Goal: Task Accomplishment & Management: Manage account settings

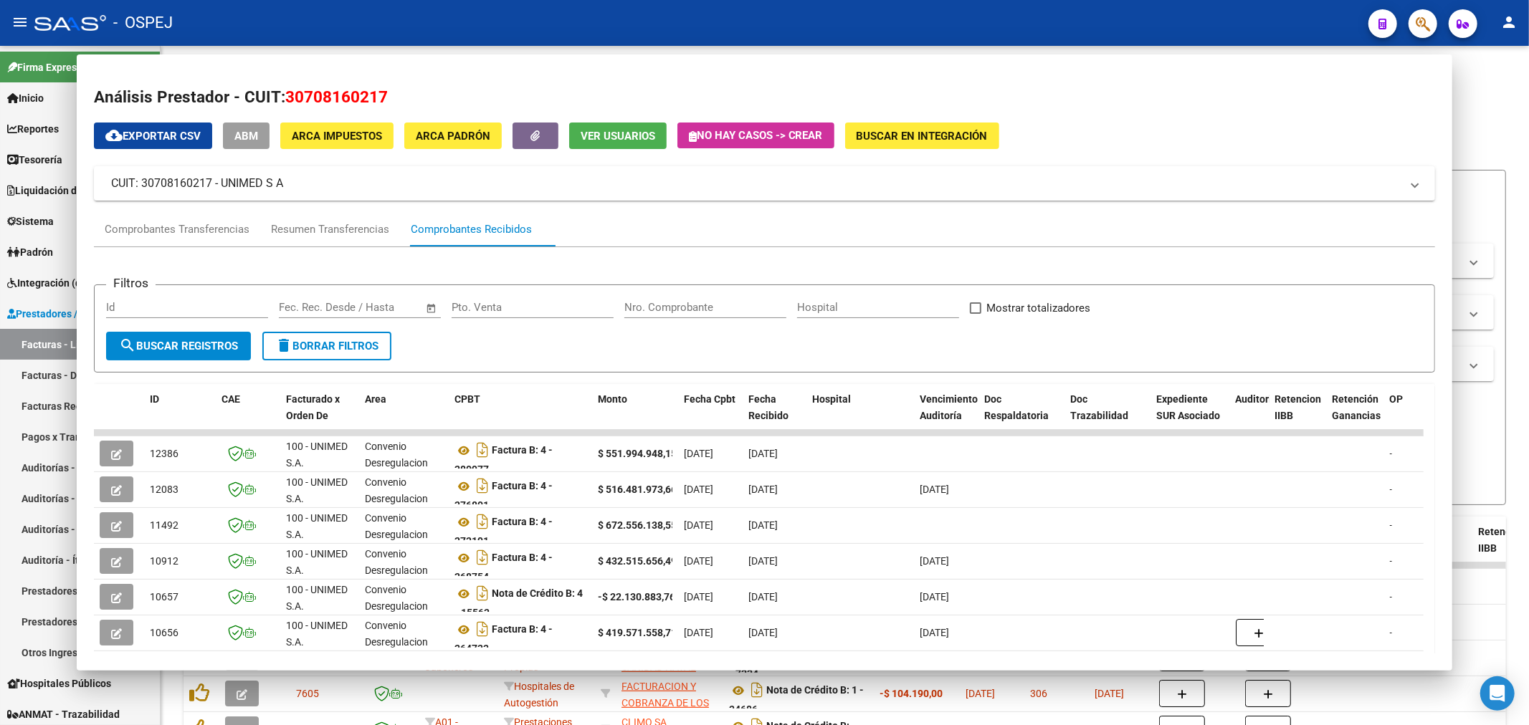
scroll to position [2, 0]
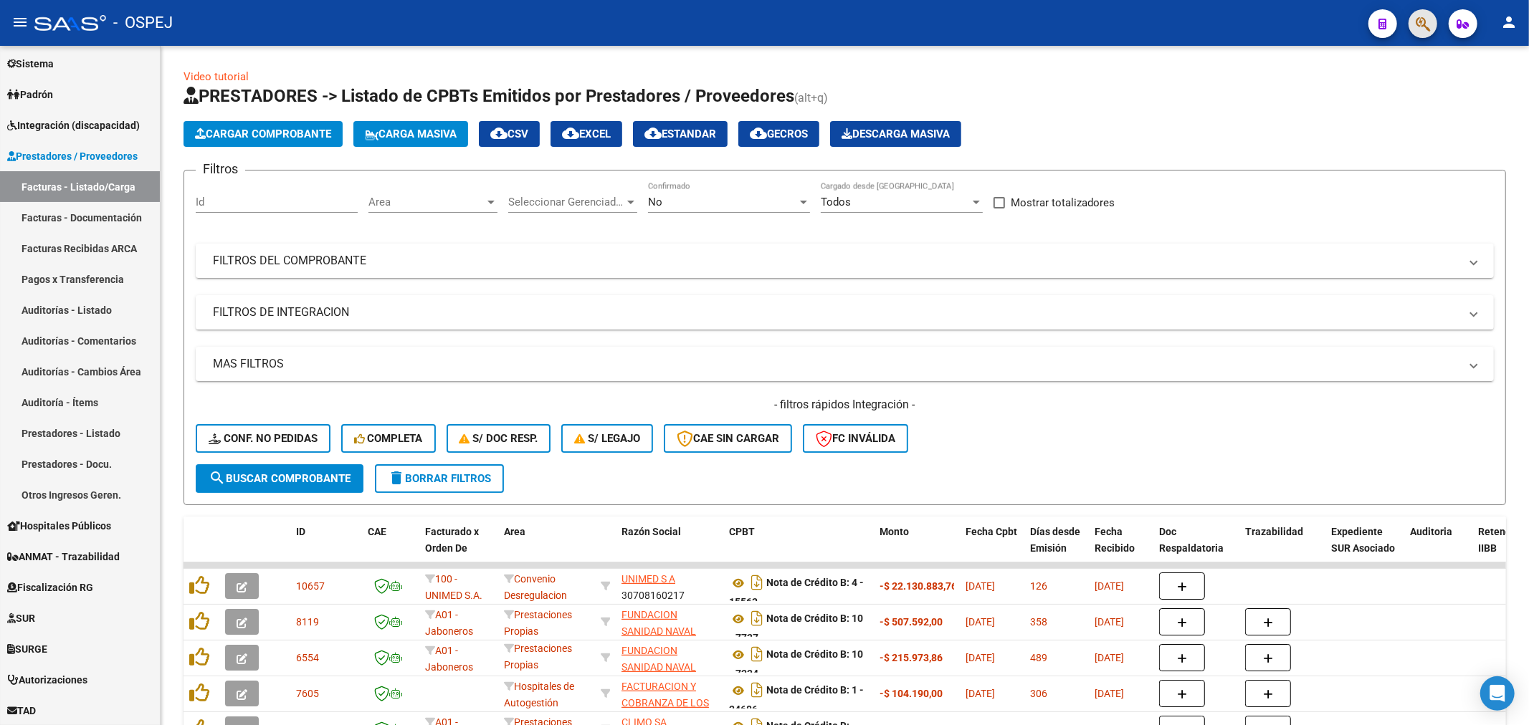
click at [1421, 12] on span "button" at bounding box center [1423, 23] width 14 height 29
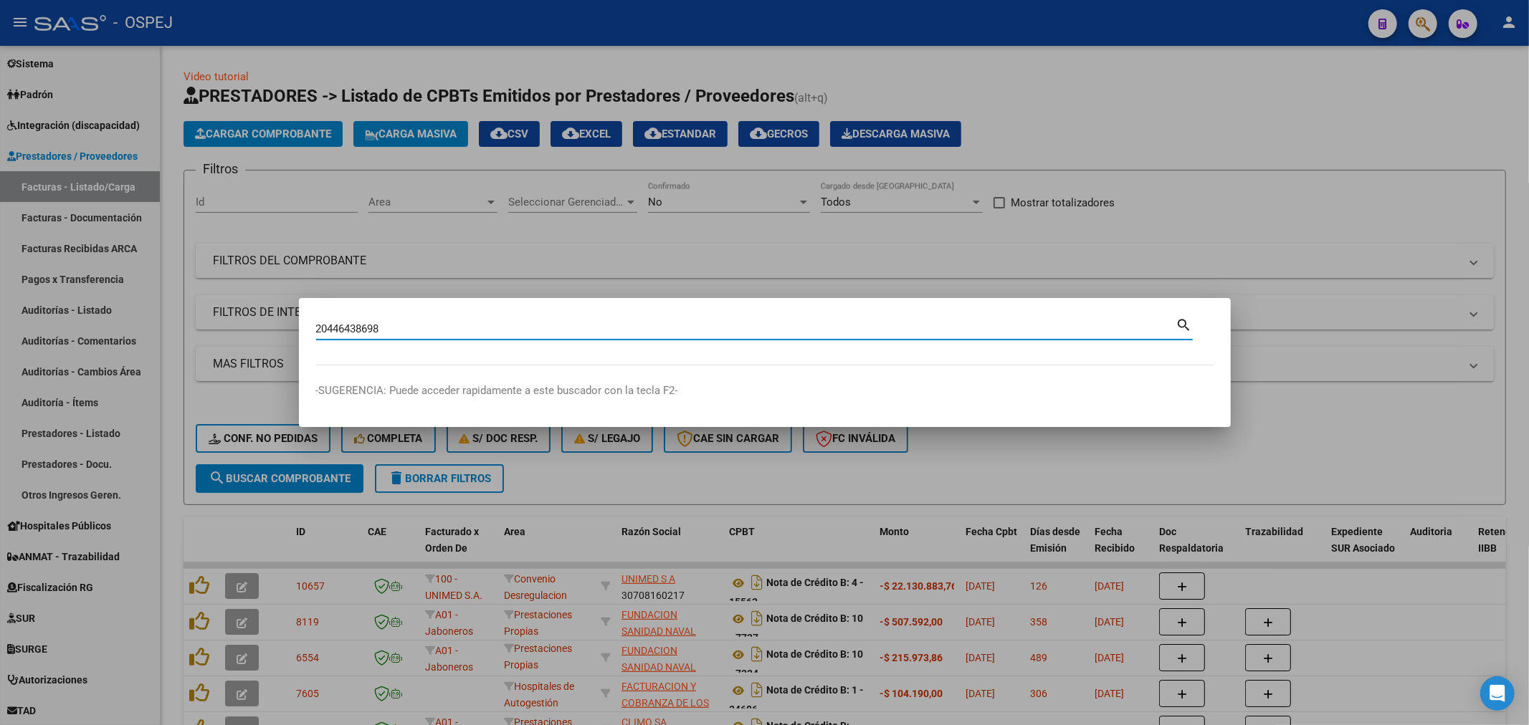
type input "20446438698"
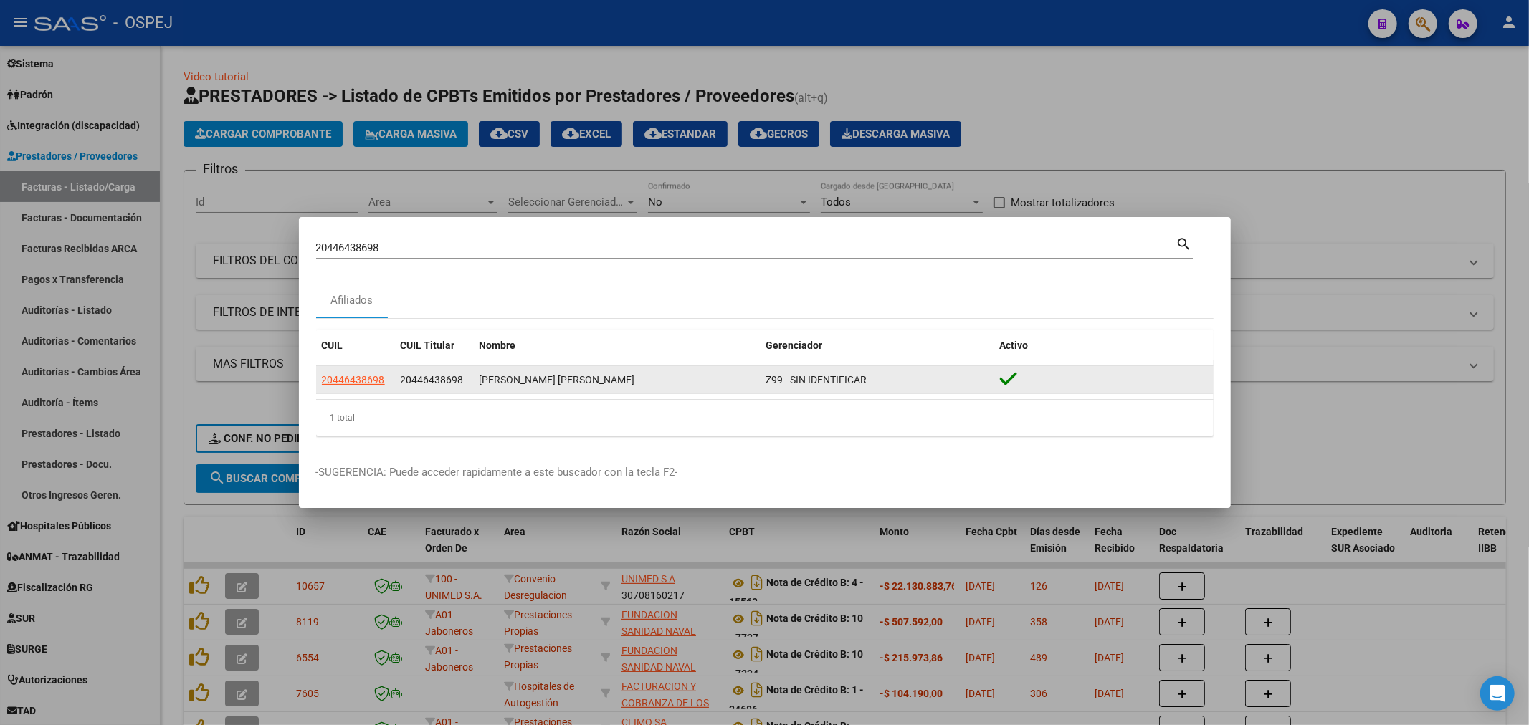
click at [361, 368] on datatable-body-cell "20446438698" at bounding box center [355, 380] width 79 height 28
click at [335, 383] on span "20446438698" at bounding box center [353, 379] width 63 height 11
type textarea "20446438698"
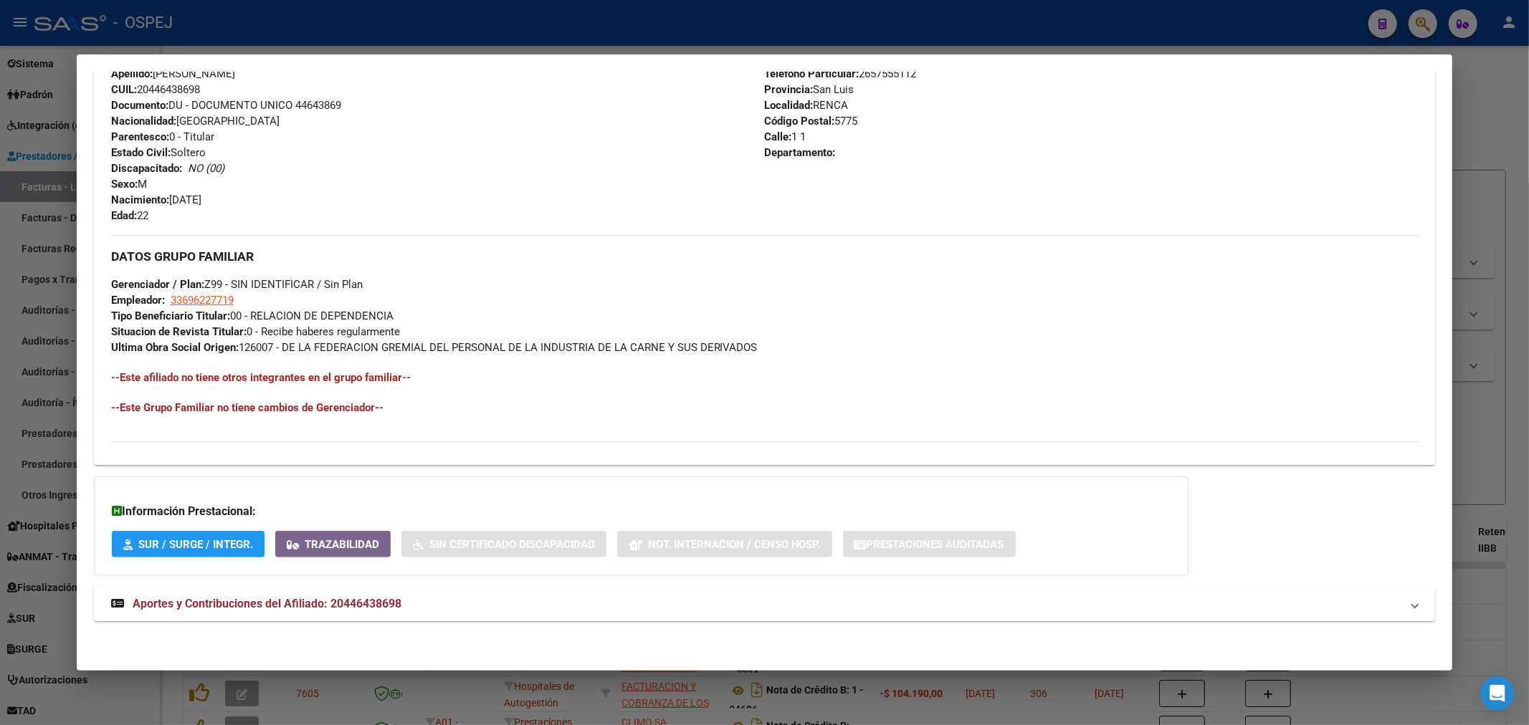
drag, startPoint x: 323, startPoint y: 602, endPoint x: 319, endPoint y: 593, distance: 9.6
click at [320, 597] on span "Aportes y Contribuciones del Afiliado: 20446438698" at bounding box center [267, 604] width 269 height 14
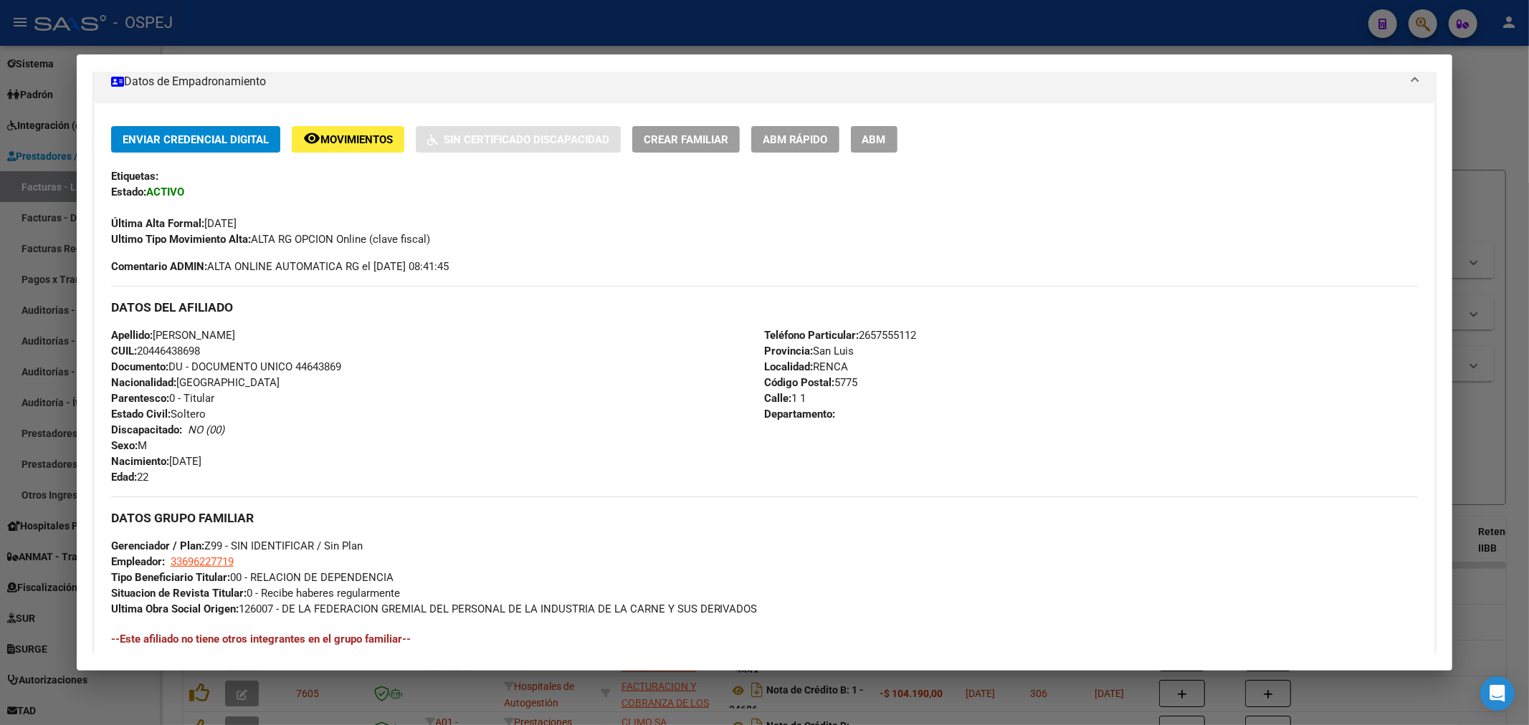
scroll to position [0, 0]
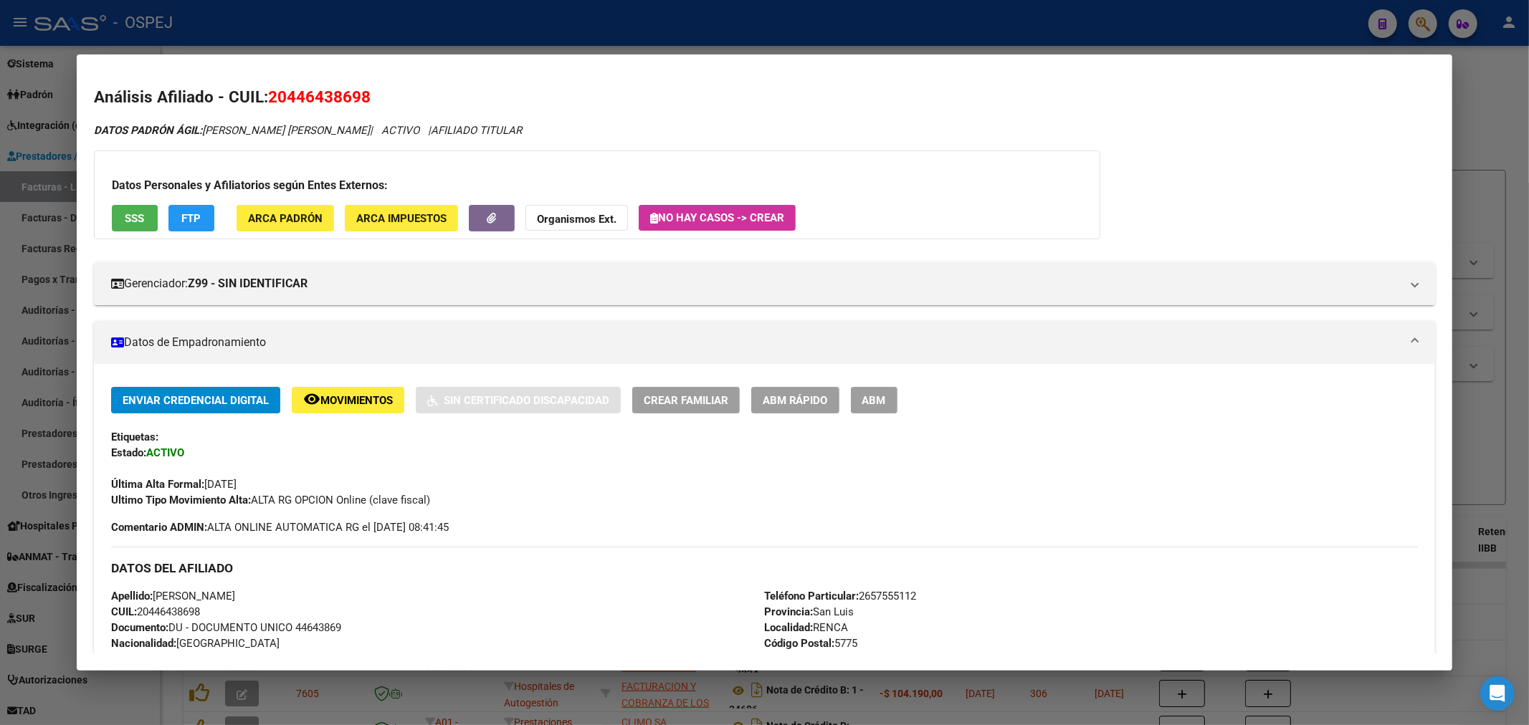
click at [356, 94] on span "20446438698" at bounding box center [319, 96] width 102 height 19
copy span "20446438698"
drag, startPoint x: 898, startPoint y: 404, endPoint x: 908, endPoint y: 416, distance: 16.3
click at [886, 405] on span "ABM" at bounding box center [874, 400] width 24 height 13
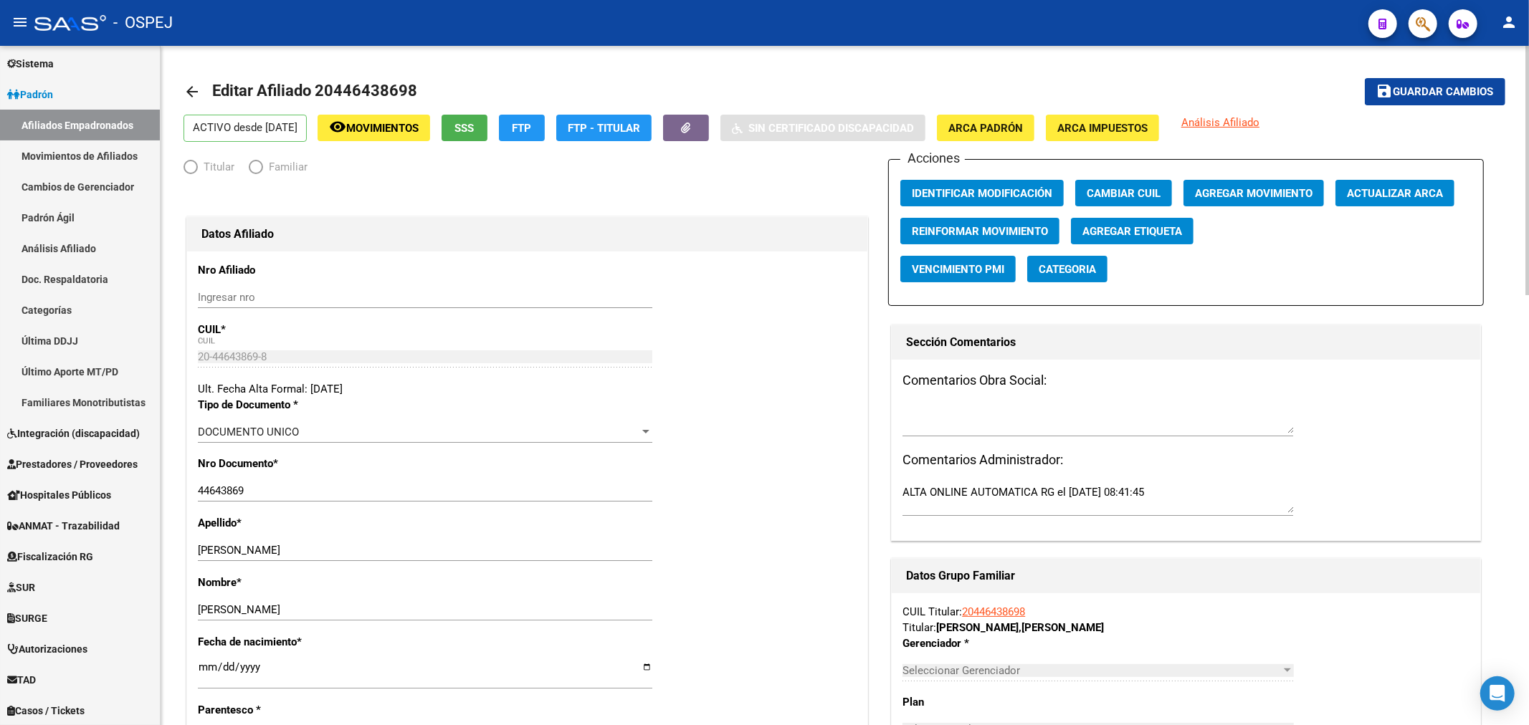
radio input "true"
type input "33-69622771-9"
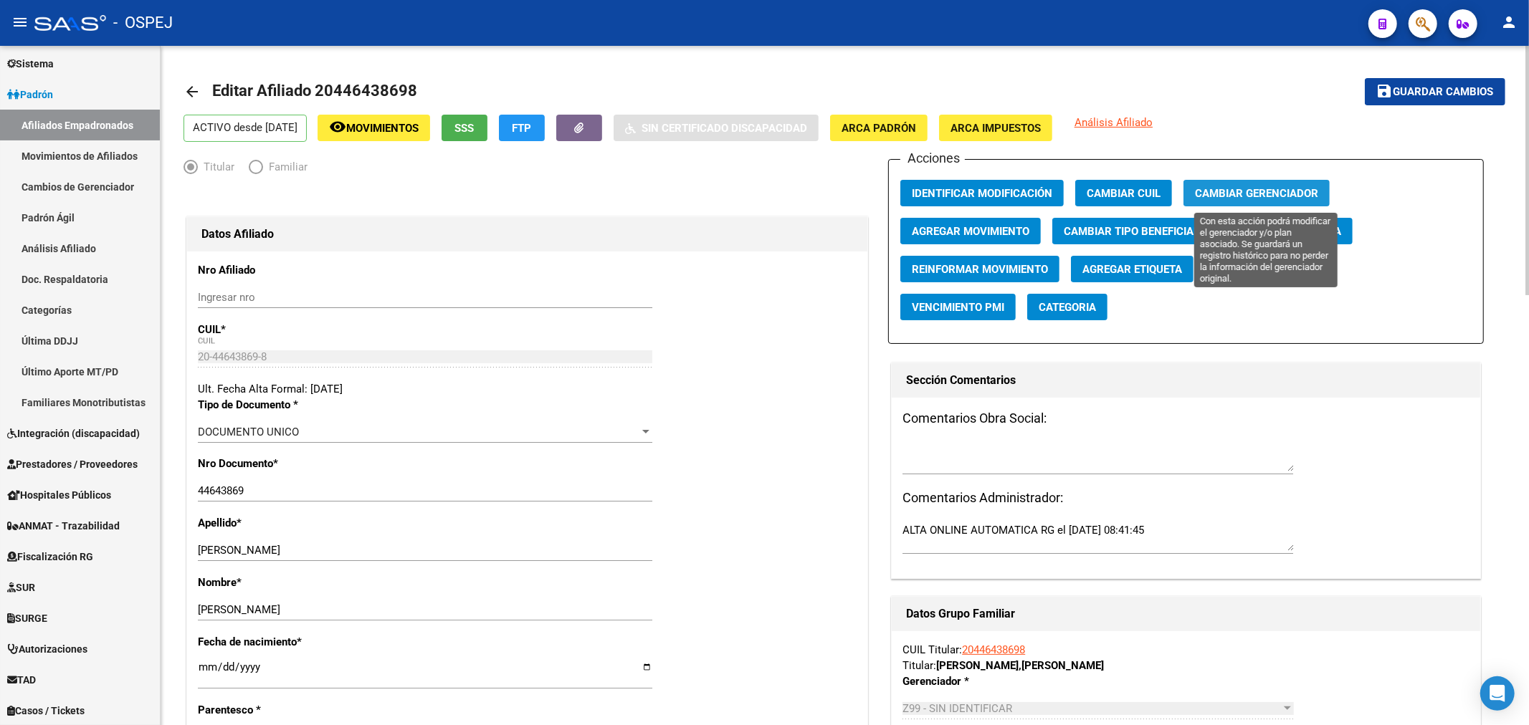
drag, startPoint x: 1283, startPoint y: 189, endPoint x: 1288, endPoint y: 180, distance: 10.0
click at [1288, 180] on button "Cambiar Gerenciador" at bounding box center [1256, 193] width 146 height 27
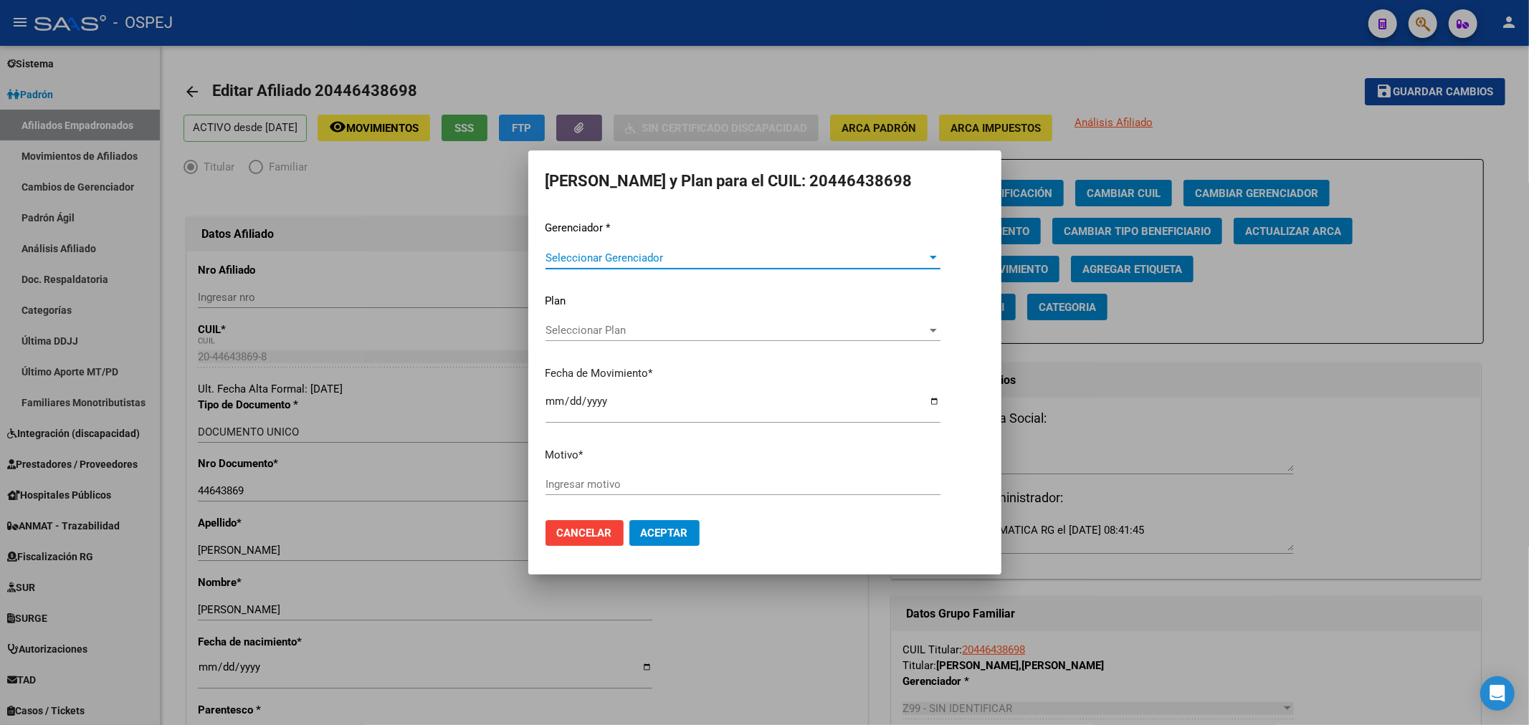
click at [699, 259] on span "Seleccionar Gerenciador" at bounding box center [736, 258] width 382 height 13
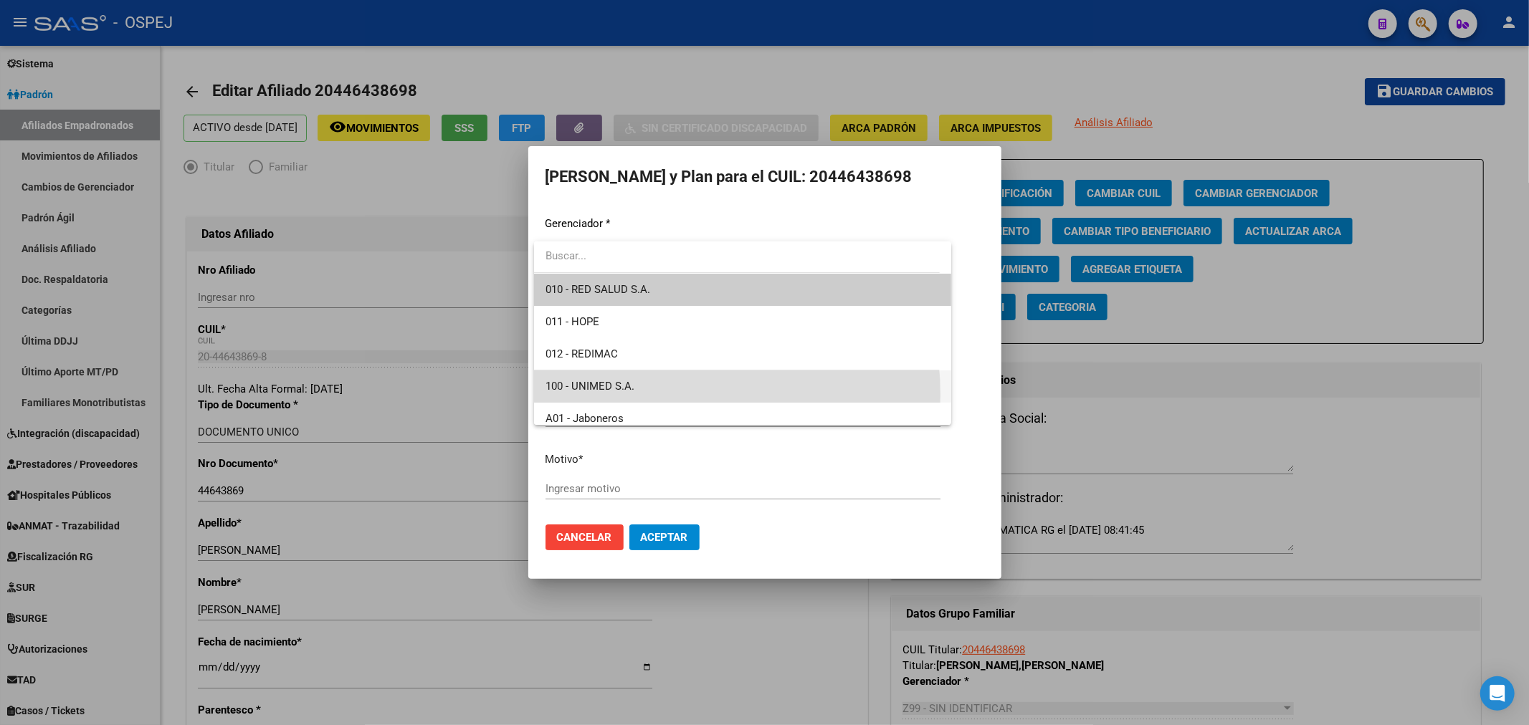
drag, startPoint x: 641, startPoint y: 395, endPoint x: 589, endPoint y: 383, distance: 53.6
click at [640, 395] on span "100 - UNIMED S.A." at bounding box center [742, 387] width 395 height 32
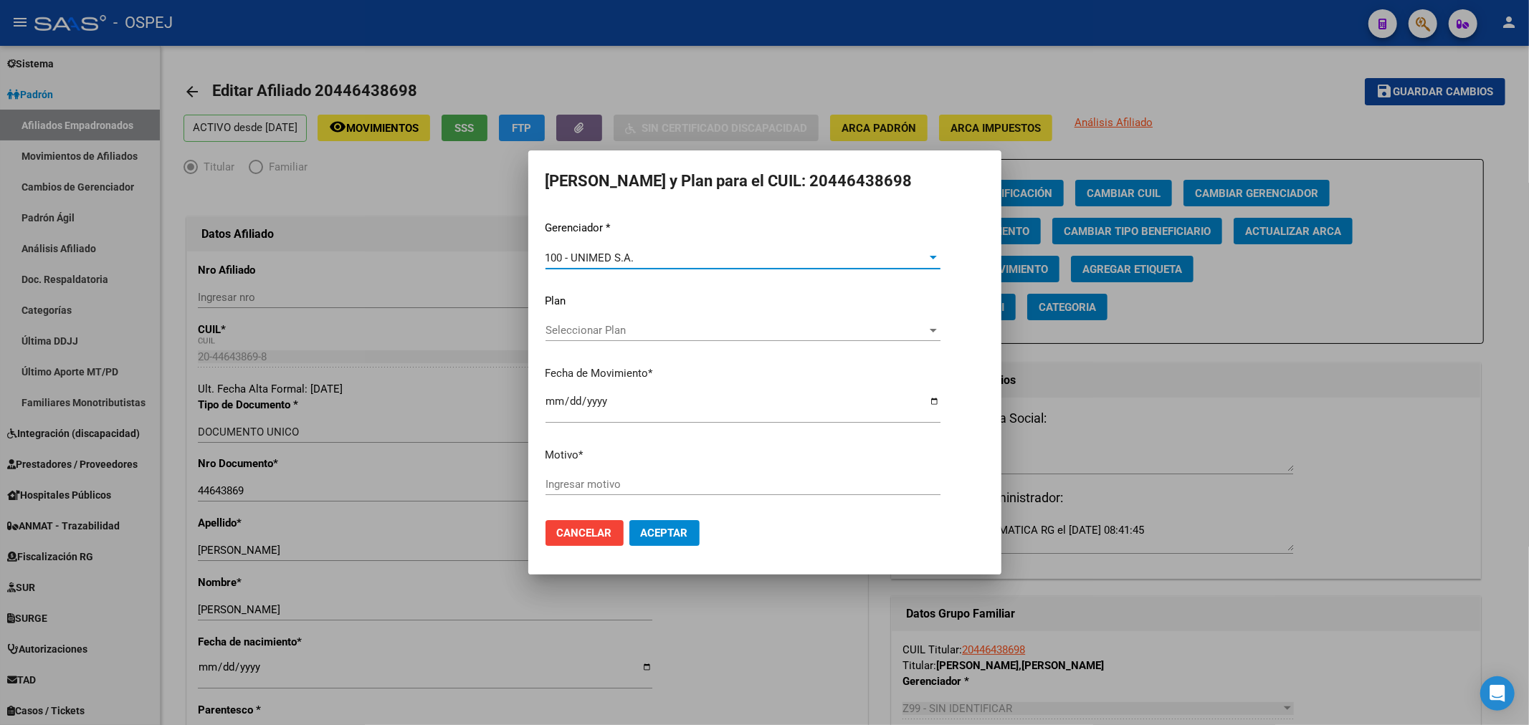
click at [555, 396] on input "[DATE]" at bounding box center [742, 407] width 395 height 23
type input "[DATE]"
click at [572, 481] on input "Ingresar motivo" at bounding box center [742, 484] width 395 height 13
type input "informado por unimed"
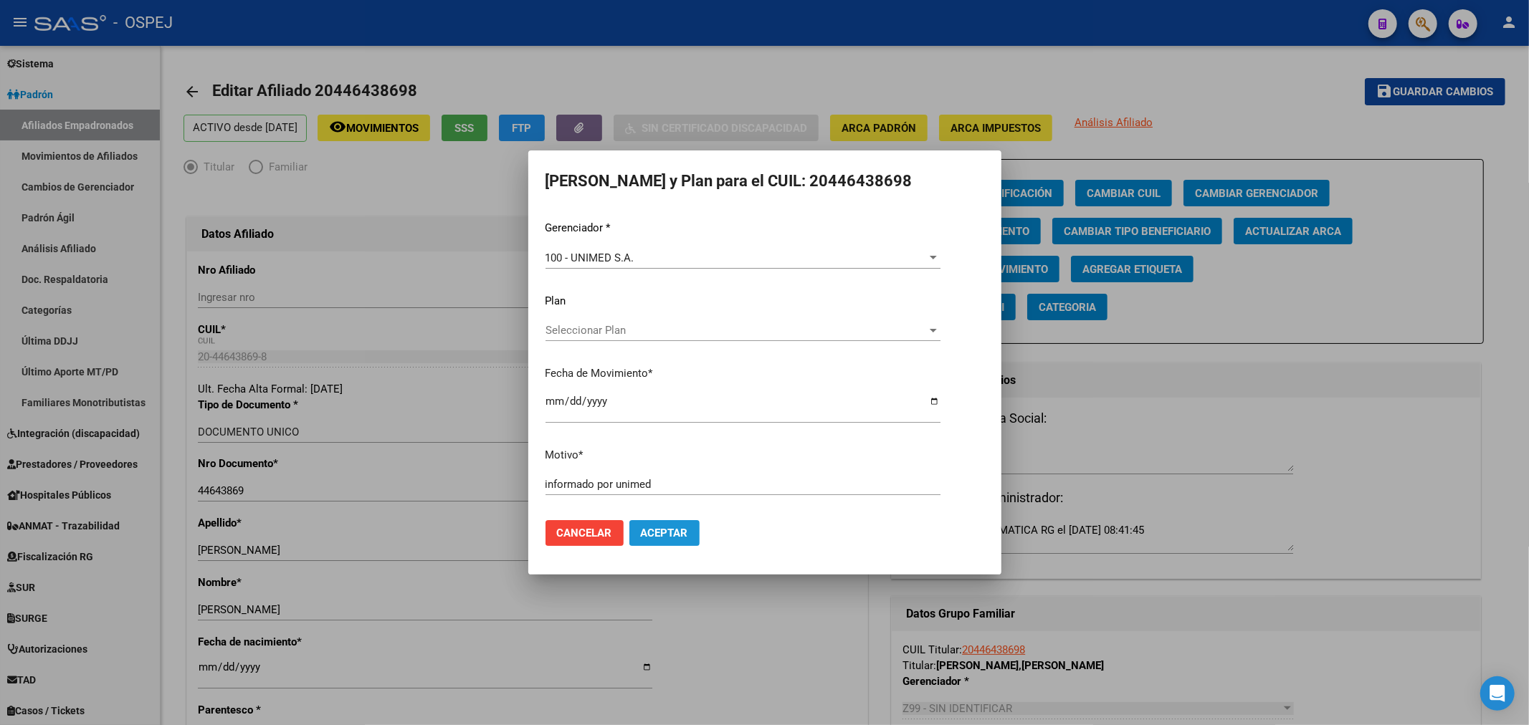
click at [676, 528] on span "Aceptar" at bounding box center [664, 533] width 47 height 13
